Goal: Task Accomplishment & Management: Complete application form

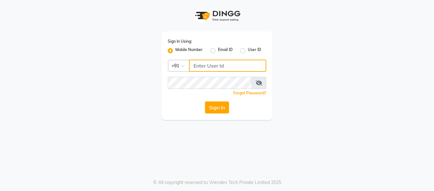
click at [204, 68] on input "Username" at bounding box center [227, 65] width 77 height 12
type input "9270310273"
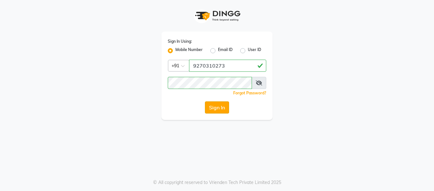
click at [224, 106] on button "Sign In" at bounding box center [217, 107] width 24 height 12
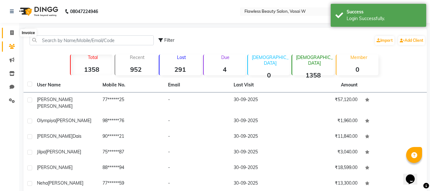
click at [15, 33] on span at bounding box center [11, 32] width 11 height 7
select select "8090"
select select "service"
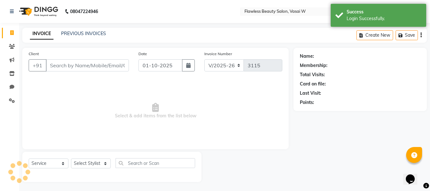
scroll to position [1, 0]
click at [76, 66] on input "Client" at bounding box center [87, 65] width 83 height 12
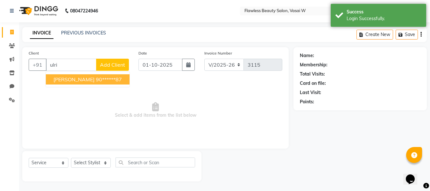
click at [71, 80] on span "[PERSON_NAME]" at bounding box center [73, 79] width 41 height 6
type input "90******87"
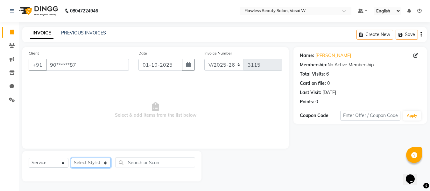
click at [84, 159] on select "Select Stylist [PERSON_NAME] [PERSON_NAME] [PERSON_NAME] maam Nisha Pari [PERSO…" at bounding box center [91, 162] width 40 height 10
select select "76408"
click at [71, 157] on select "Select Stylist [PERSON_NAME] [PERSON_NAME] [PERSON_NAME] maam Nisha Pari [PERSO…" at bounding box center [91, 162] width 40 height 10
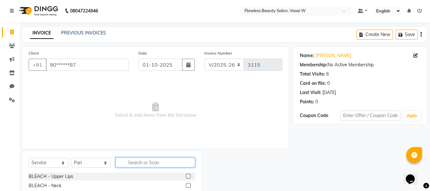
click at [146, 165] on input "text" at bounding box center [155, 162] width 80 height 10
type input "ey"
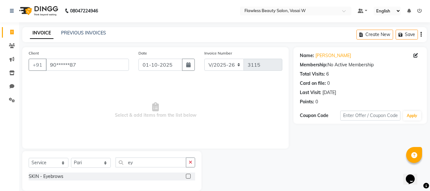
click at [188, 176] on label at bounding box center [188, 175] width 5 height 5
click at [188, 176] on input "checkbox" at bounding box center [188, 176] width 4 height 4
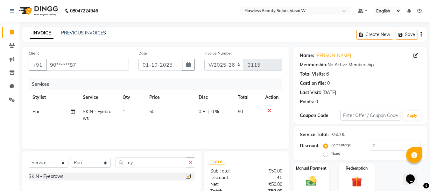
checkbox input "false"
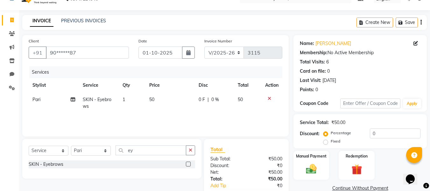
scroll to position [51, 0]
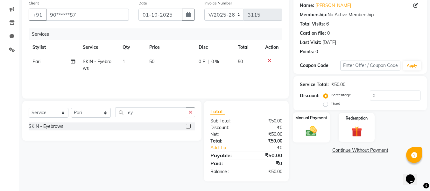
click at [312, 127] on img at bounding box center [311, 130] width 18 height 13
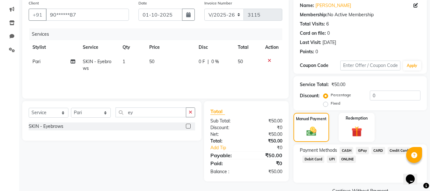
click at [346, 150] on span "CASH" at bounding box center [346, 150] width 14 height 7
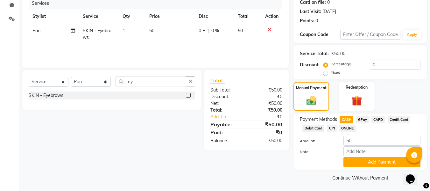
scroll to position [83, 0]
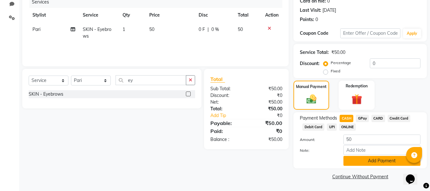
click at [346, 157] on button "Add Payment" at bounding box center [381, 161] width 77 height 10
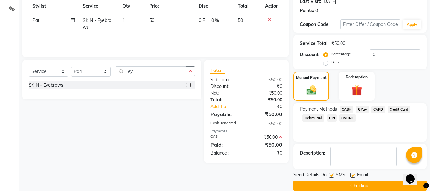
scroll to position [101, 0]
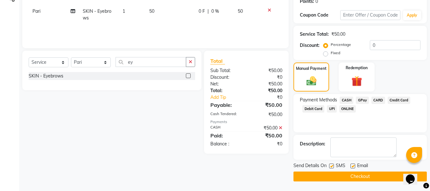
click at [353, 165] on label at bounding box center [352, 165] width 5 height 5
click at [353, 165] on input "checkbox" at bounding box center [352, 166] width 4 height 4
checkbox input "false"
click at [331, 164] on label at bounding box center [331, 165] width 5 height 5
click at [331, 164] on input "checkbox" at bounding box center [331, 166] width 4 height 4
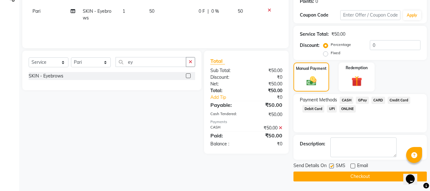
checkbox input "false"
click at [318, 173] on button "Checkout" at bounding box center [359, 176] width 133 height 10
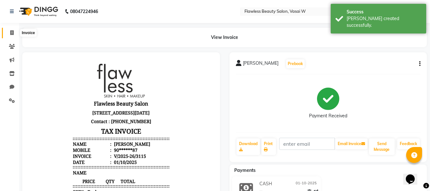
click at [12, 32] on icon at bounding box center [11, 32] width 3 height 5
select select "8090"
select select "service"
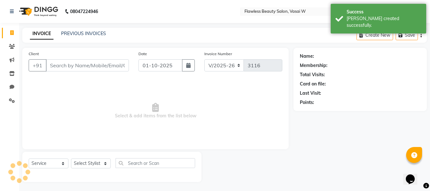
scroll to position [1, 0]
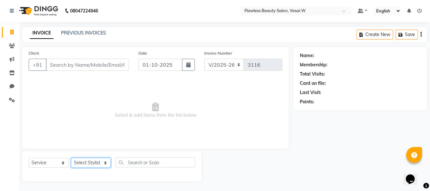
click at [88, 162] on select "Select Stylist [PERSON_NAME] [PERSON_NAME] [PERSON_NAME] maam Nisha Pari [PERSO…" at bounding box center [91, 162] width 40 height 10
select select "76408"
click at [71, 157] on select "Select Stylist [PERSON_NAME] [PERSON_NAME] [PERSON_NAME] maam Nisha Pari [PERSO…" at bounding box center [91, 162] width 40 height 10
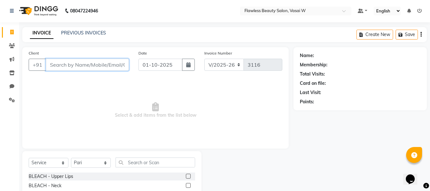
click at [82, 64] on input "Client" at bounding box center [87, 65] width 83 height 12
type input "k"
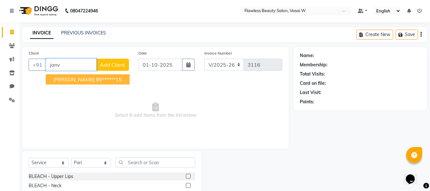
click at [83, 76] on span "[PERSON_NAME]" at bounding box center [73, 79] width 41 height 6
type input "99******15"
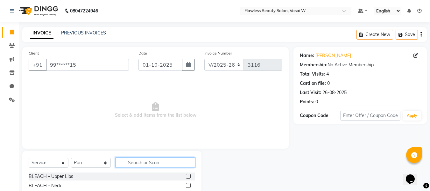
click at [137, 161] on input "text" at bounding box center [155, 162] width 80 height 10
type input "th"
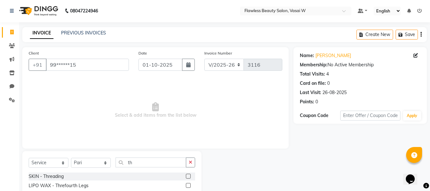
click at [186, 175] on label at bounding box center [188, 175] width 5 height 5
click at [186, 175] on input "checkbox" at bounding box center [188, 176] width 4 height 4
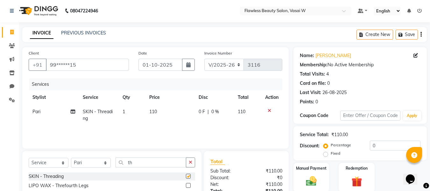
checkbox input "false"
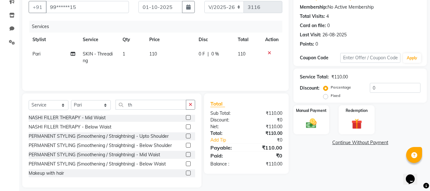
scroll to position [64, 0]
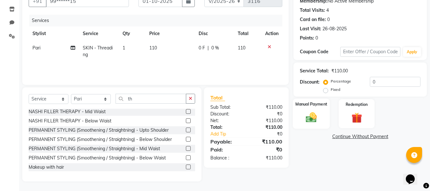
click at [307, 117] on img at bounding box center [311, 117] width 18 height 13
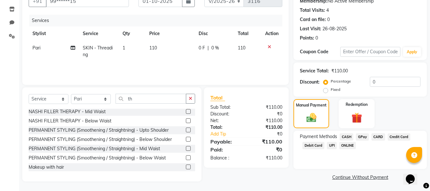
click at [346, 136] on span "CASH" at bounding box center [346, 136] width 14 height 7
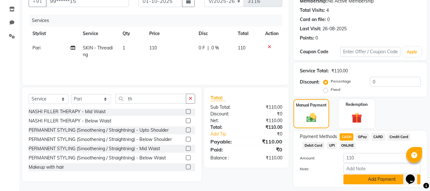
click at [350, 178] on button "Add Payment" at bounding box center [381, 179] width 77 height 10
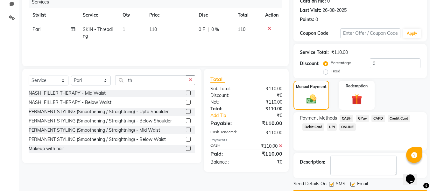
scroll to position [101, 0]
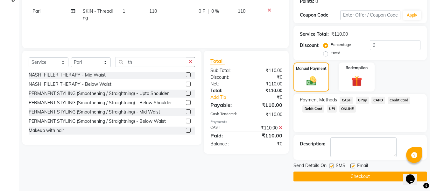
click at [352, 163] on div "Email" at bounding box center [361, 166] width 23 height 8
click at [352, 165] on label at bounding box center [352, 165] width 5 height 5
click at [352, 165] on input "checkbox" at bounding box center [352, 166] width 4 height 4
checkbox input "false"
click at [333, 165] on label at bounding box center [331, 165] width 5 height 5
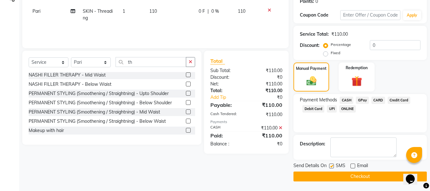
click at [333, 165] on input "checkbox" at bounding box center [331, 166] width 4 height 4
checkbox input "false"
click at [328, 171] on button "Checkout" at bounding box center [359, 176] width 133 height 10
click at [328, 171] on div "Checkout" at bounding box center [359, 176] width 133 height 10
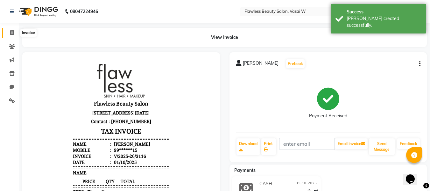
click at [11, 31] on icon at bounding box center [11, 32] width 3 height 5
select select "8090"
select select "service"
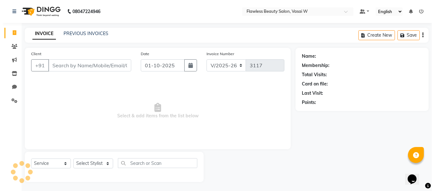
scroll to position [1, 0]
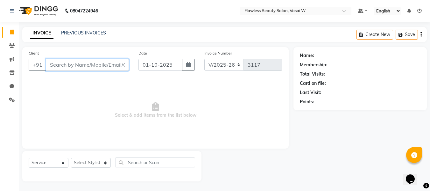
click at [116, 63] on input "Client" at bounding box center [87, 65] width 83 height 12
type input "s"
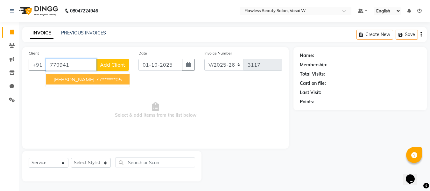
click at [96, 81] on ngb-highlight "77******05" at bounding box center [109, 79] width 26 height 6
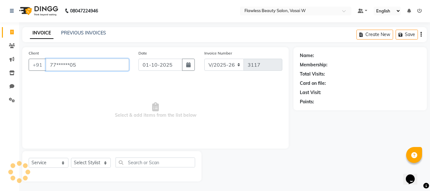
type input "77******05"
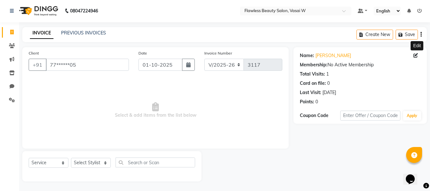
click at [416, 57] on icon at bounding box center [415, 55] width 4 height 4
select select "[DEMOGRAPHIC_DATA]"
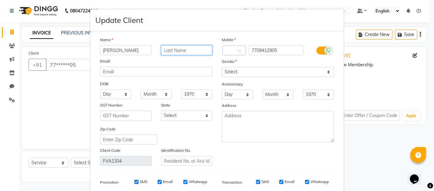
click at [194, 50] on input "text" at bounding box center [187, 50] width 52 height 10
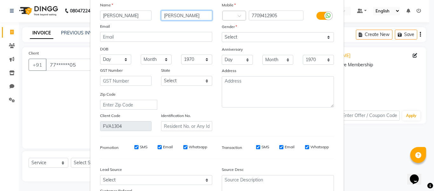
scroll to position [92, 0]
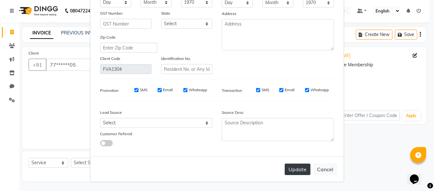
type input "[PERSON_NAME]"
click at [294, 167] on button "Update" at bounding box center [298, 168] width 26 height 11
click at [61, 105] on ngb-modal-window "Update Client Name [PERSON_NAME] Email DOB Day 01 02 03 04 05 06 07 08 09 10 11…" at bounding box center [217, 95] width 434 height 191
click at [296, 170] on div "Update Cancel" at bounding box center [217, 168] width 254 height 25
click at [321, 168] on button "Cancel" at bounding box center [325, 169] width 24 height 12
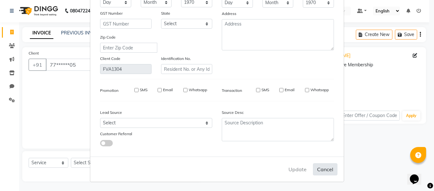
select select
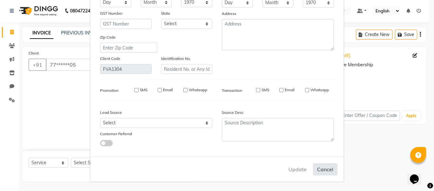
select select
checkbox input "false"
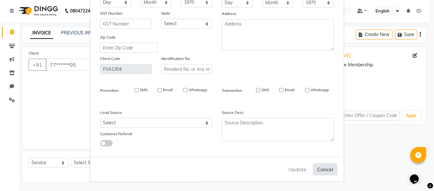
checkbox input "false"
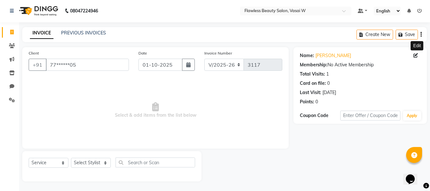
click at [416, 54] on icon at bounding box center [415, 55] width 4 height 4
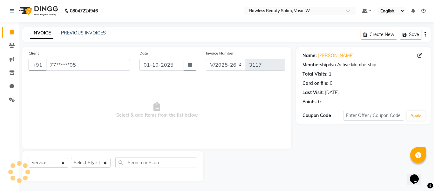
select select "[DEMOGRAPHIC_DATA]"
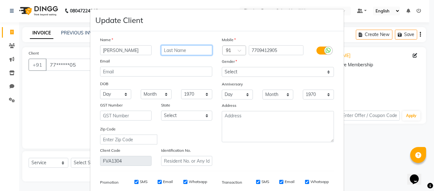
click at [201, 49] on input "text" at bounding box center [187, 50] width 52 height 10
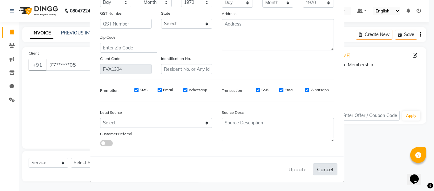
type input "[PERSON_NAME]"
click at [324, 168] on button "Cancel" at bounding box center [325, 169] width 24 height 12
select select
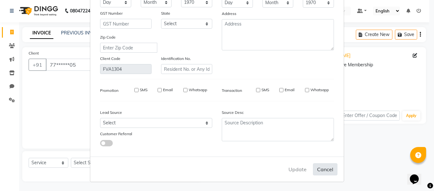
select select
checkbox input "false"
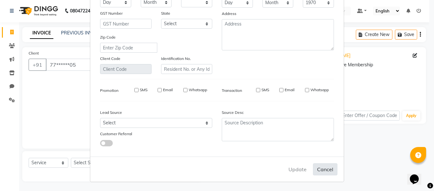
checkbox input "false"
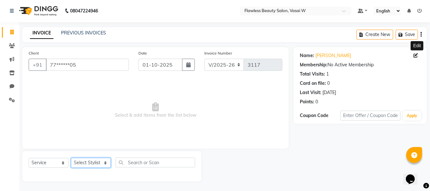
click at [84, 161] on select "Select Stylist [PERSON_NAME] [PERSON_NAME] [PERSON_NAME] maam Nisha Pari [PERSO…" at bounding box center [91, 162] width 40 height 10
select select "76410"
click at [71, 157] on select "Select Stylist [PERSON_NAME] [PERSON_NAME] [PERSON_NAME] maam Nisha Pari [PERSO…" at bounding box center [91, 162] width 40 height 10
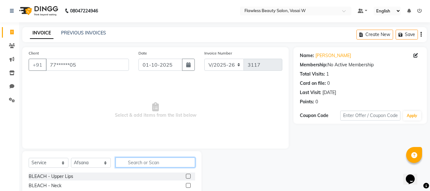
click at [143, 161] on input "text" at bounding box center [155, 162] width 80 height 10
type input "th"
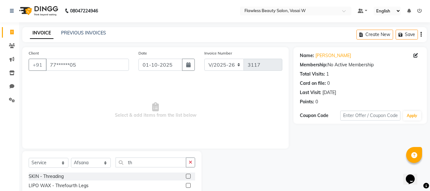
click at [186, 175] on label at bounding box center [188, 175] width 5 height 5
click at [186, 175] on input "checkbox" at bounding box center [188, 176] width 4 height 4
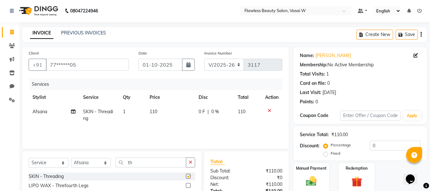
checkbox input "false"
click at [155, 112] on span "110" at bounding box center [153, 111] width 8 height 6
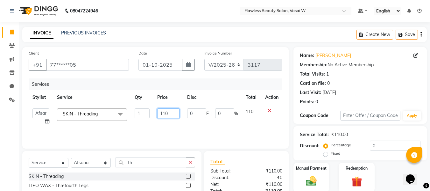
click at [176, 112] on input "110" at bounding box center [168, 113] width 22 height 10
type input "1"
type input "80"
click at [191, 161] on icon "button" at bounding box center [190, 162] width 3 height 4
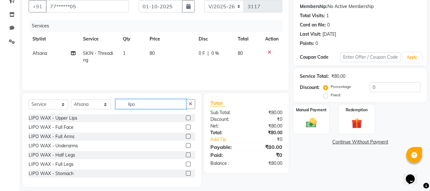
scroll to position [64, 0]
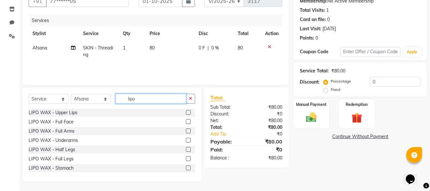
type input "lipo"
click at [186, 130] on label at bounding box center [188, 130] width 5 height 5
click at [186, 130] on input "checkbox" at bounding box center [188, 131] width 4 height 4
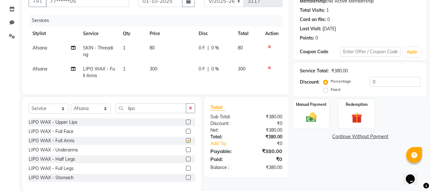
checkbox input "false"
click at [186, 152] on label at bounding box center [188, 149] width 5 height 5
click at [186, 152] on input "checkbox" at bounding box center [188, 150] width 4 height 4
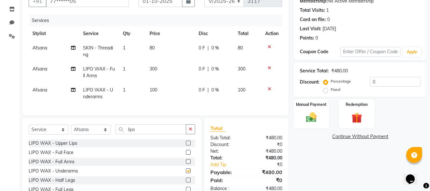
checkbox input "false"
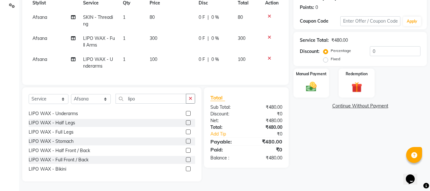
scroll to position [66, 0]
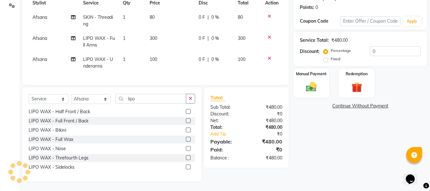
click at [186, 158] on label at bounding box center [188, 157] width 5 height 5
click at [186, 158] on input "checkbox" at bounding box center [188, 158] width 4 height 4
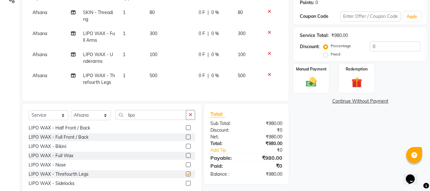
checkbox input "false"
click at [305, 85] on img at bounding box center [311, 81] width 18 height 13
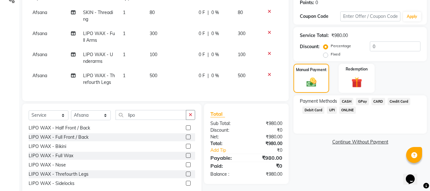
click at [362, 102] on span "GPay" at bounding box center [362, 101] width 13 height 7
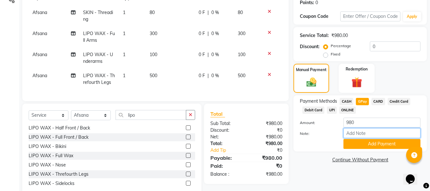
click at [351, 133] on input "Note:" at bounding box center [381, 133] width 77 height 10
type input "Gpay"
click at [353, 142] on button "Add Payment" at bounding box center [381, 144] width 77 height 10
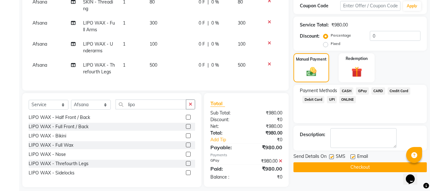
scroll to position [121, 0]
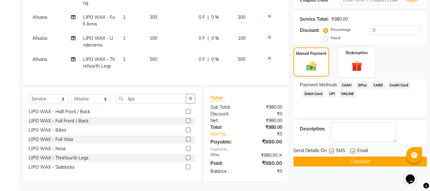
click at [351, 148] on label at bounding box center [352, 150] width 5 height 5
click at [351, 149] on input "checkbox" at bounding box center [352, 151] width 4 height 4
checkbox input "false"
click at [332, 148] on label at bounding box center [331, 150] width 5 height 5
click at [332, 149] on input "checkbox" at bounding box center [331, 151] width 4 height 4
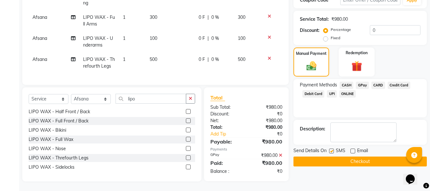
checkbox input "false"
click at [320, 156] on button "Checkout" at bounding box center [359, 161] width 133 height 10
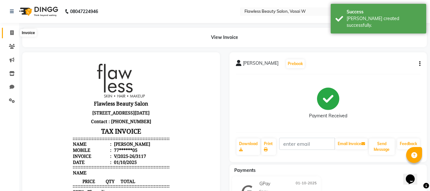
click at [13, 33] on icon at bounding box center [11, 32] width 3 height 5
select select "service"
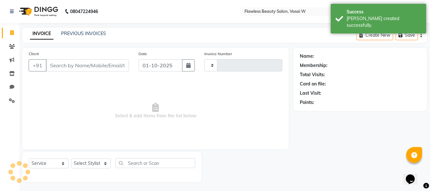
type input "3118"
select select "8090"
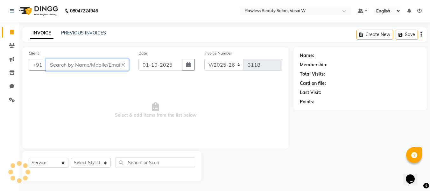
click at [89, 64] on input "Client" at bounding box center [87, 65] width 83 height 12
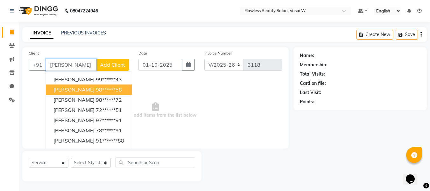
click at [81, 87] on span "[PERSON_NAME]" at bounding box center [73, 89] width 41 height 6
type input "98******58"
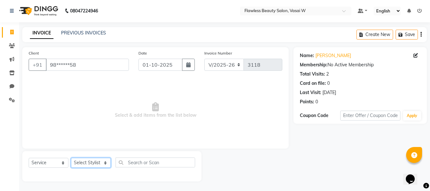
click at [83, 161] on select "Select Stylist [PERSON_NAME] [PERSON_NAME] [PERSON_NAME] maam Nisha Pari [PERSO…" at bounding box center [91, 162] width 40 height 10
select select "76404"
click at [71, 157] on select "Select Stylist [PERSON_NAME] [PERSON_NAME] [PERSON_NAME] maam Nisha Pari [PERSO…" at bounding box center [91, 162] width 40 height 10
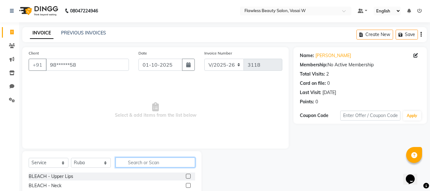
click at [149, 163] on input "text" at bounding box center [155, 162] width 80 height 10
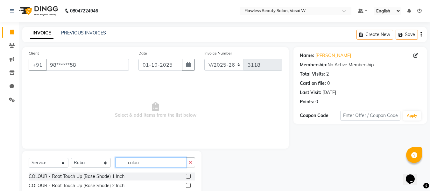
type input "colou"
click at [186, 184] on label at bounding box center [188, 185] width 5 height 5
click at [186, 184] on input "checkbox" at bounding box center [188, 185] width 4 height 4
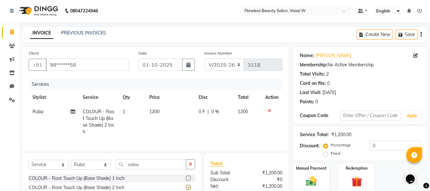
checkbox input "false"
click at [159, 114] on td "1200" at bounding box center [169, 121] width 49 height 34
select select "76404"
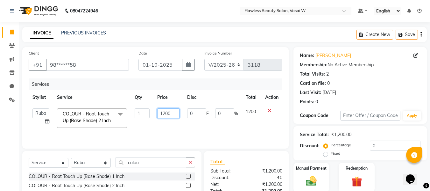
click at [173, 109] on input "1200" at bounding box center [168, 113] width 22 height 10
type input "1500"
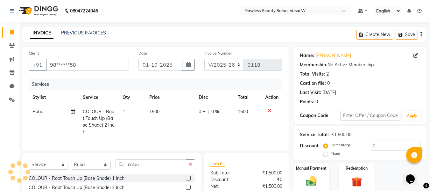
click at [246, 169] on div "Total Sub Total: ₹1,500.00 Discount: ₹0 Net: ₹1,500.00 Total: ₹1,500.00 Add Tip…" at bounding box center [246, 192] width 72 height 67
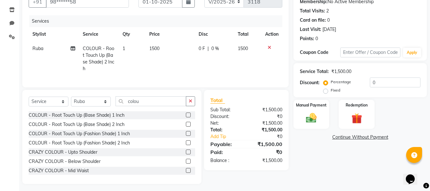
scroll to position [71, 0]
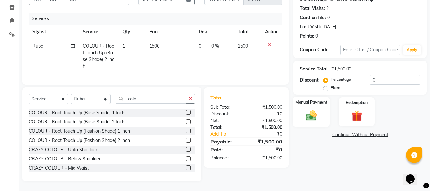
click at [318, 109] on img at bounding box center [311, 115] width 18 height 13
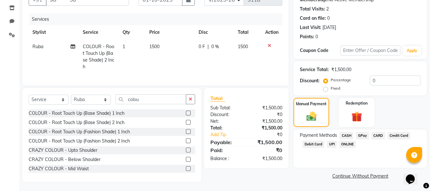
scroll to position [63, 0]
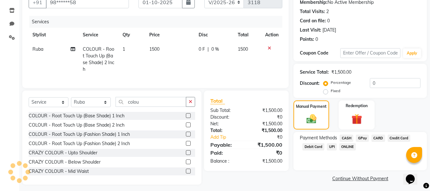
click at [362, 136] on span "GPay" at bounding box center [362, 137] width 13 height 7
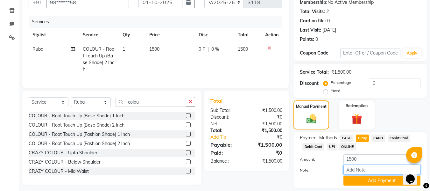
click at [359, 167] on input "Note:" at bounding box center [381, 169] width 77 height 10
type input "Gpay"
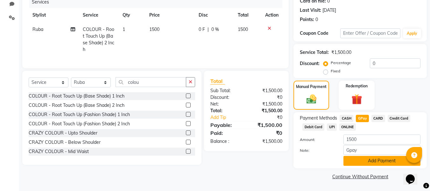
click at [354, 159] on button "Add Payment" at bounding box center [381, 161] width 77 height 10
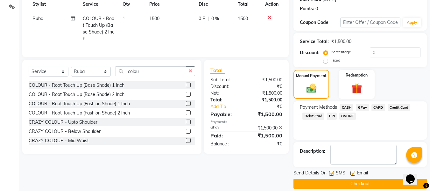
scroll to position [101, 0]
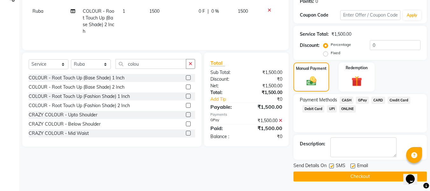
click at [352, 164] on label at bounding box center [352, 165] width 5 height 5
click at [352, 164] on input "checkbox" at bounding box center [352, 166] width 4 height 4
checkbox input "false"
click at [329, 164] on label at bounding box center [331, 165] width 5 height 5
click at [329, 164] on input "checkbox" at bounding box center [331, 166] width 4 height 4
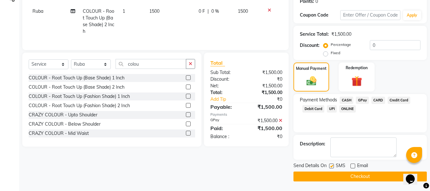
checkbox input "false"
click at [330, 173] on button "Checkout" at bounding box center [359, 176] width 133 height 10
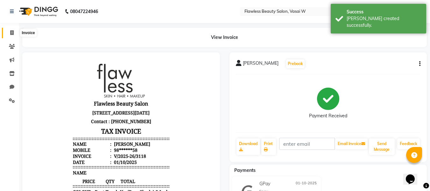
click at [14, 31] on span at bounding box center [11, 32] width 11 height 7
select select "8090"
select select "service"
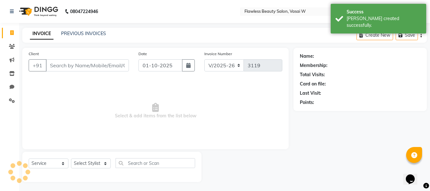
scroll to position [1, 0]
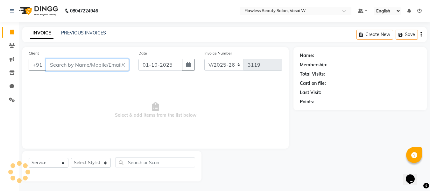
click at [122, 64] on input "Client" at bounding box center [87, 65] width 83 height 12
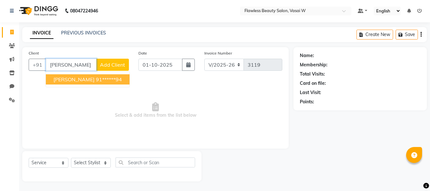
click at [113, 77] on ngb-highlight "91******94" at bounding box center [109, 79] width 26 height 6
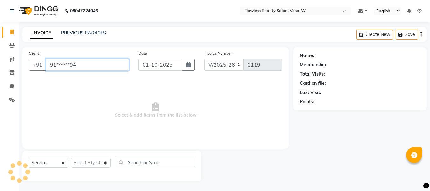
type input "91******94"
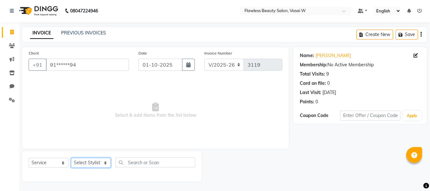
click at [86, 159] on select "Select Stylist [PERSON_NAME] [PERSON_NAME] [PERSON_NAME] maam Nisha Pari [PERSO…" at bounding box center [91, 162] width 40 height 10
select select "76408"
click at [71, 157] on select "Select Stylist [PERSON_NAME] [PERSON_NAME] [PERSON_NAME] maam Nisha Pari [PERSO…" at bounding box center [91, 162] width 40 height 10
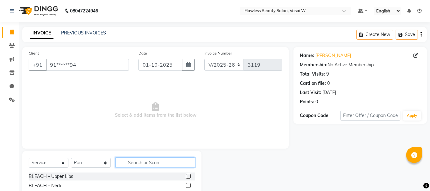
click at [169, 164] on input "text" at bounding box center [155, 162] width 80 height 10
type input "th"
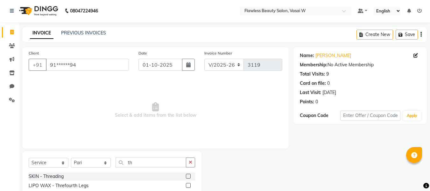
click at [186, 175] on label at bounding box center [188, 175] width 5 height 5
click at [186, 175] on input "checkbox" at bounding box center [188, 176] width 4 height 4
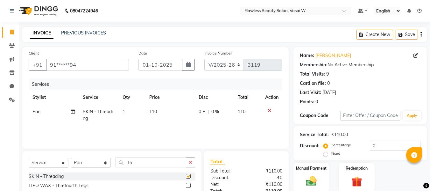
checkbox input "false"
click at [156, 111] on span "110" at bounding box center [153, 111] width 8 height 6
select select "76408"
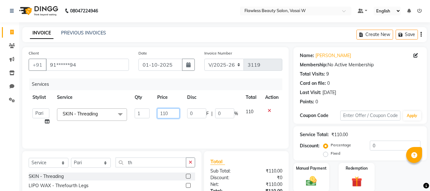
click at [171, 109] on input "110" at bounding box center [168, 113] width 22 height 10
type input "1"
type input "210"
click at [220, 167] on div "Total Sub Total: ₹110.00 Discount: ₹0 Net: ₹110.00 Total: ₹110.00 Add Tip ₹0 Pa…" at bounding box center [246, 190] width 72 height 67
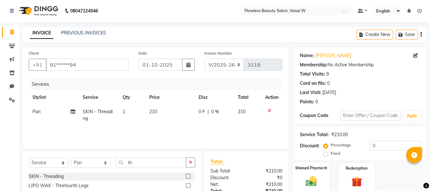
click at [318, 180] on img at bounding box center [311, 180] width 18 height 13
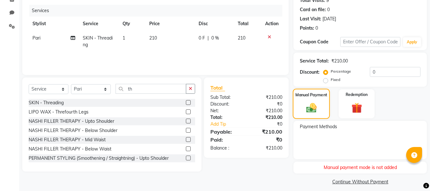
scroll to position [79, 0]
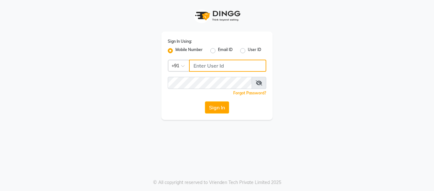
click at [201, 67] on input "Username" at bounding box center [227, 65] width 77 height 12
type input "9270310273"
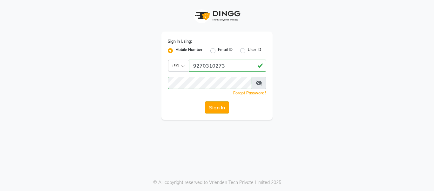
click at [216, 107] on button "Sign In" at bounding box center [217, 107] width 24 height 12
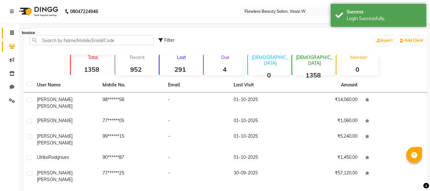
click at [10, 33] on icon at bounding box center [11, 32] width 3 height 5
select select "8090"
select select "service"
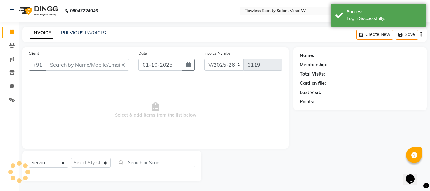
click at [87, 63] on input "Client" at bounding box center [87, 65] width 83 height 12
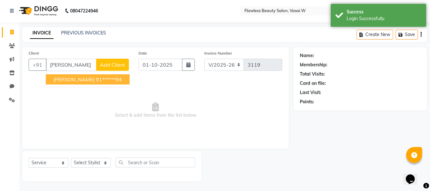
click at [88, 79] on span "[PERSON_NAME]" at bounding box center [73, 79] width 41 height 6
type input "91******94"
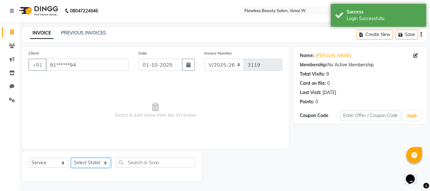
click at [92, 160] on select "Select Stylist [PERSON_NAME] [PERSON_NAME] [PERSON_NAME] maam Nisha Pari [PERSO…" at bounding box center [91, 162] width 40 height 10
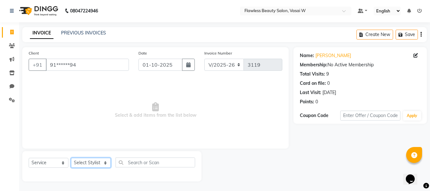
select select "76408"
click at [71, 157] on select "Select Stylist [PERSON_NAME] [PERSON_NAME] [PERSON_NAME] maam Nisha Pari [PERSO…" at bounding box center [91, 162] width 40 height 10
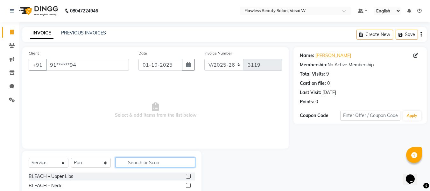
click at [156, 162] on input "text" at bounding box center [155, 162] width 80 height 10
type input "th"
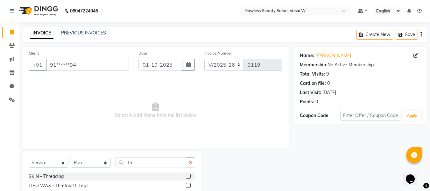
click at [186, 176] on label at bounding box center [188, 175] width 5 height 5
click at [186, 176] on input "checkbox" at bounding box center [188, 176] width 4 height 4
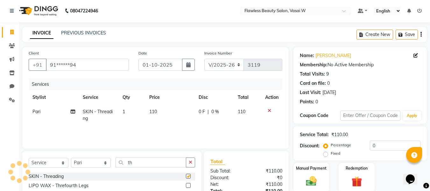
checkbox input "false"
click at [154, 114] on span "110" at bounding box center [153, 111] width 8 height 6
select select "76408"
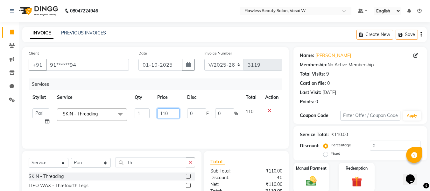
click at [170, 111] on input "110" at bounding box center [168, 113] width 22 height 10
type input "1"
type input "210"
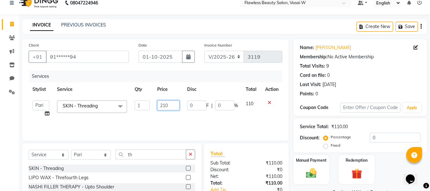
scroll to position [9, 0]
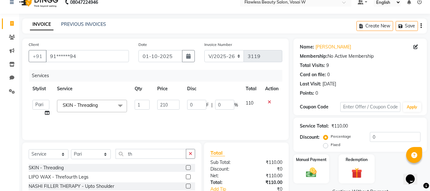
click at [259, 157] on div "Total Sub Total: ₹110.00 Discount: ₹0 Net: ₹110.00 Total: ₹110.00 Add Tip ₹0 Pa…" at bounding box center [246, 182] width 72 height 67
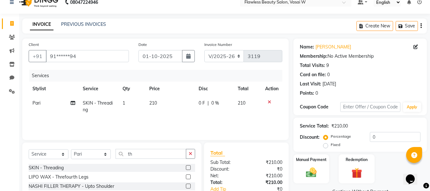
click at [330, 174] on div "Manual Payment Redemption" at bounding box center [359, 168] width 143 height 29
click at [312, 170] on img at bounding box center [311, 172] width 18 height 13
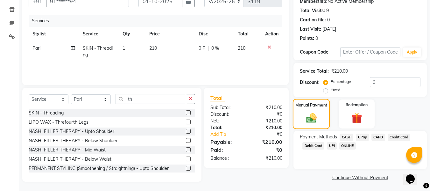
scroll to position [65, 0]
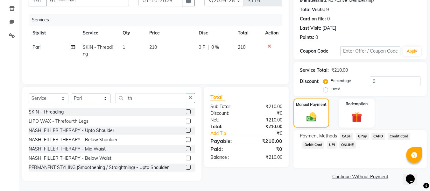
click at [361, 135] on span "GPay" at bounding box center [362, 135] width 13 height 7
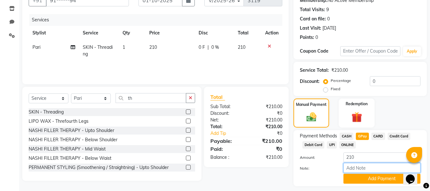
click at [354, 167] on input "Note:" at bounding box center [381, 168] width 77 height 10
type input "Gpay"
click at [360, 179] on button "Add Payment" at bounding box center [381, 178] width 77 height 10
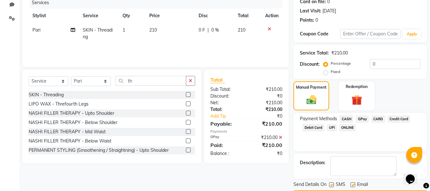
scroll to position [101, 0]
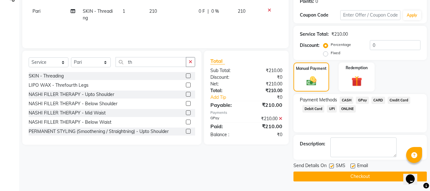
click at [354, 163] on label at bounding box center [352, 165] width 5 height 5
click at [354, 164] on input "checkbox" at bounding box center [352, 166] width 4 height 4
checkbox input "false"
click at [332, 163] on label at bounding box center [331, 165] width 5 height 5
click at [332, 164] on input "checkbox" at bounding box center [331, 166] width 4 height 4
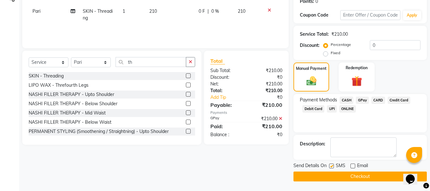
checkbox input "false"
click at [320, 173] on button "Checkout" at bounding box center [359, 176] width 133 height 10
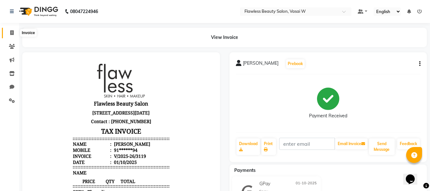
click at [13, 33] on icon at bounding box center [11, 32] width 3 height 5
select select "service"
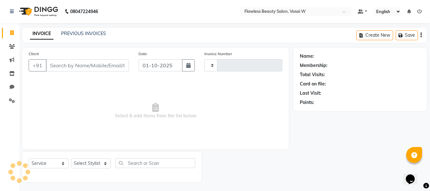
scroll to position [1, 0]
type input "3120"
select select "8090"
